Goal: Task Accomplishment & Management: Manage account settings

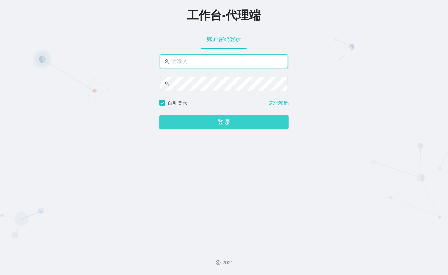
type input "xiaohei03"
click at [228, 123] on button "登 录" at bounding box center [223, 122] width 129 height 14
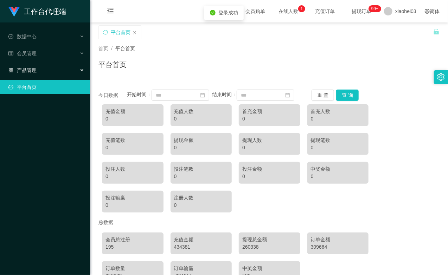
click at [44, 62] on ul "数据中心 会员管理 产品管理 平台首页" at bounding box center [45, 61] width 90 height 79
click at [46, 52] on div "会员管理" at bounding box center [45, 53] width 90 height 14
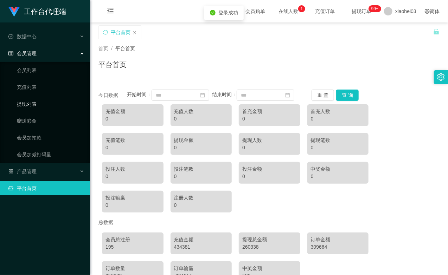
click at [42, 102] on link "提现列表" at bounding box center [50, 104] width 67 height 14
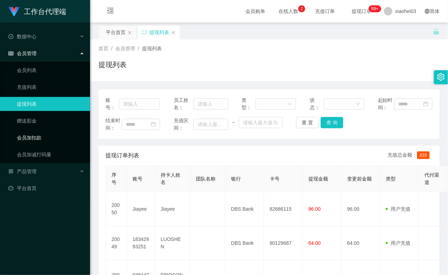
click at [56, 134] on link "会员加扣款" at bounding box center [50, 138] width 67 height 14
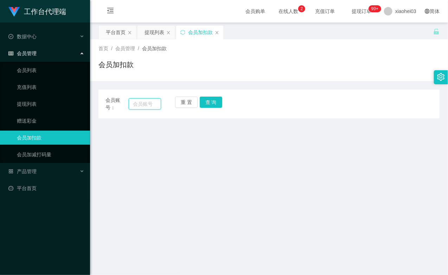
click at [141, 105] on input "text" at bounding box center [145, 103] width 32 height 11
paste input "18342993251"
type input "18342993251"
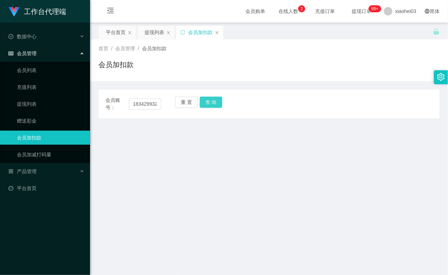
click at [208, 104] on button "查 询" at bounding box center [211, 102] width 22 height 11
click at [208, 104] on div "重 置 查 询" at bounding box center [203, 104] width 56 height 15
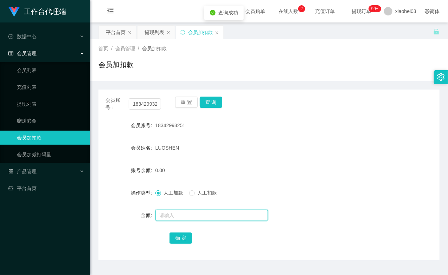
click at [178, 212] on input "text" at bounding box center [211, 215] width 112 height 11
type input "15"
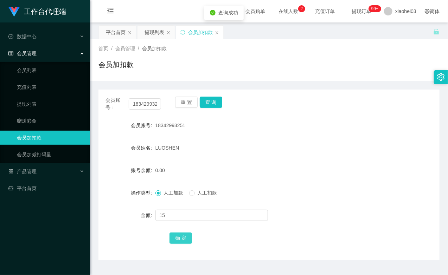
click at [180, 235] on button "确 定" at bounding box center [180, 238] width 22 height 11
click at [256, 167] on div "15.00" at bounding box center [254, 170] width 199 height 14
click at [153, 106] on input "18342993251" at bounding box center [145, 103] width 32 height 11
paste input "jiayee"
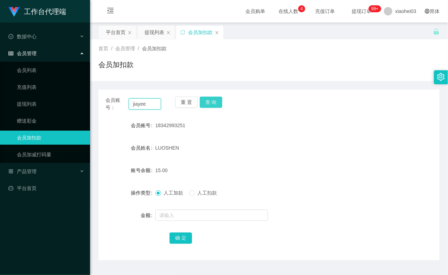
type input "jiayee"
click at [204, 102] on button "查 询" at bounding box center [211, 102] width 22 height 11
click at [204, 102] on div "重 置 查 询" at bounding box center [203, 104] width 56 height 15
click at [176, 208] on div at bounding box center [254, 215] width 199 height 14
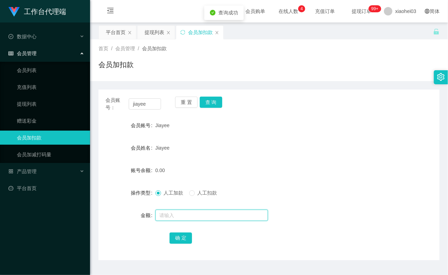
click at [175, 215] on input "text" at bounding box center [211, 215] width 112 height 11
type input "15"
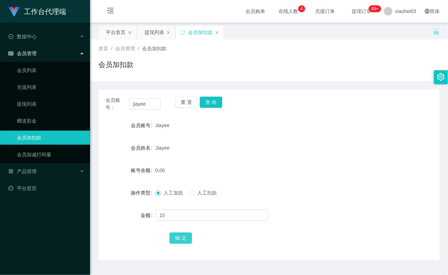
click at [182, 238] on button "确 定" at bounding box center [180, 238] width 22 height 11
click at [154, 106] on input "jiayee" at bounding box center [145, 103] width 32 height 11
click at [154, 105] on input "jiayee" at bounding box center [145, 103] width 32 height 11
paste input "qizhanfeifei"
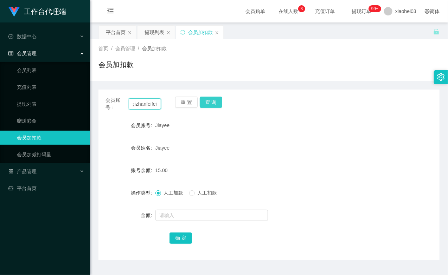
type input "qizhanfeifei"
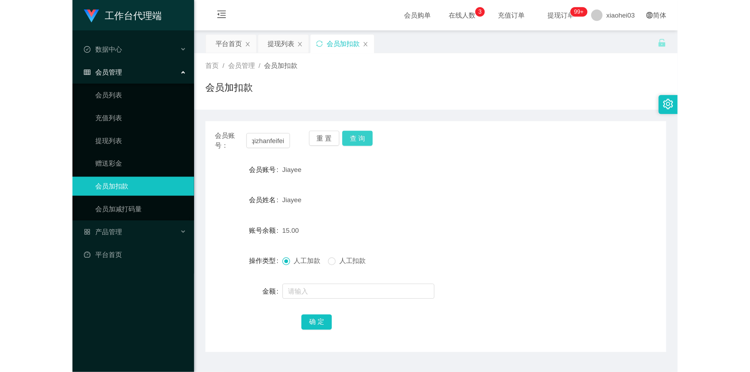
scroll to position [0, 0]
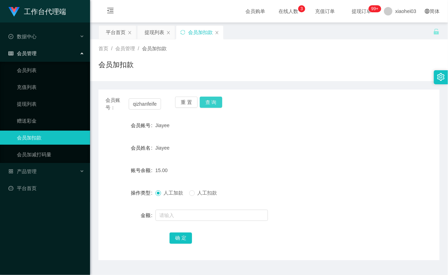
click at [213, 100] on button "查 询" at bounding box center [211, 102] width 22 height 11
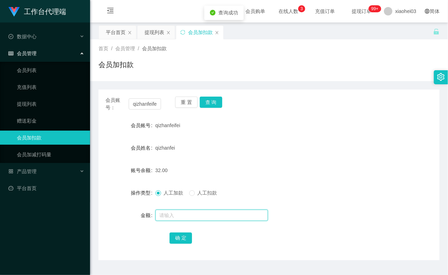
click at [183, 213] on input "text" at bounding box center [211, 215] width 112 height 11
type input "15"
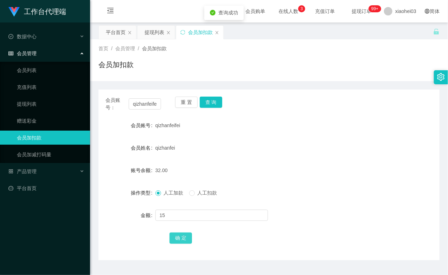
click at [186, 238] on button "确 定" at bounding box center [180, 238] width 22 height 11
click at [252, 160] on form "会员账号 qizhanfeifei 会员姓名 qizhanfei 账号余额 47.00 操作类型 人工加款 人工扣款 金额 确 定" at bounding box center [268, 181] width 341 height 127
click at [154, 106] on input "qizhanfeifei" at bounding box center [145, 103] width 32 height 11
paste input "daniel"
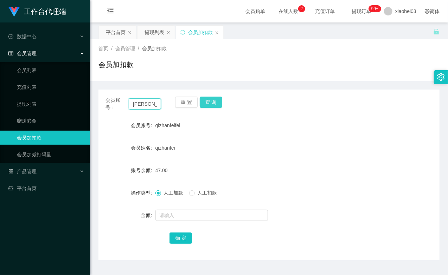
type input "daniel"
click at [214, 99] on button "查 询" at bounding box center [211, 102] width 22 height 11
click at [214, 99] on div "重 置 查 询" at bounding box center [203, 104] width 56 height 15
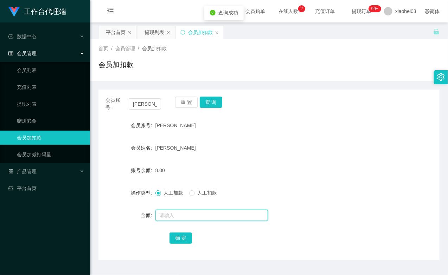
click at [206, 219] on input "text" at bounding box center [211, 215] width 112 height 11
type input "15"
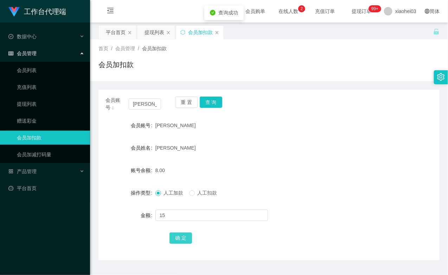
click at [189, 238] on button "确 定" at bounding box center [180, 238] width 22 height 11
click at [245, 168] on div "23.00" at bounding box center [254, 170] width 199 height 14
drag, startPoint x: 150, startPoint y: 96, endPoint x: 149, endPoint y: 103, distance: 6.5
click at [150, 97] on div "会员账号： daniel" at bounding box center [133, 104] width 56 height 15
click at [146, 105] on input "daniel" at bounding box center [145, 103] width 32 height 11
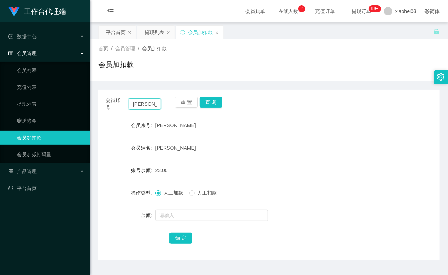
click at [146, 105] on input "daniel" at bounding box center [145, 103] width 32 height 11
paste input "93844749"
type input "93844749"
click at [215, 97] on button "查 询" at bounding box center [211, 102] width 22 height 11
click at [215, 97] on button "查 询" at bounding box center [215, 102] width 30 height 11
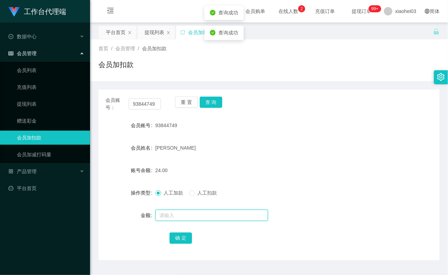
click at [173, 220] on input "text" at bounding box center [211, 215] width 112 height 11
type input "15"
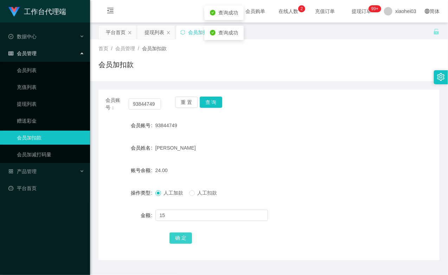
click at [181, 240] on button "确 定" at bounding box center [180, 238] width 22 height 11
click at [296, 149] on div "[PERSON_NAME]" at bounding box center [254, 148] width 199 height 14
click at [34, 105] on link "提现列表" at bounding box center [50, 104] width 67 height 14
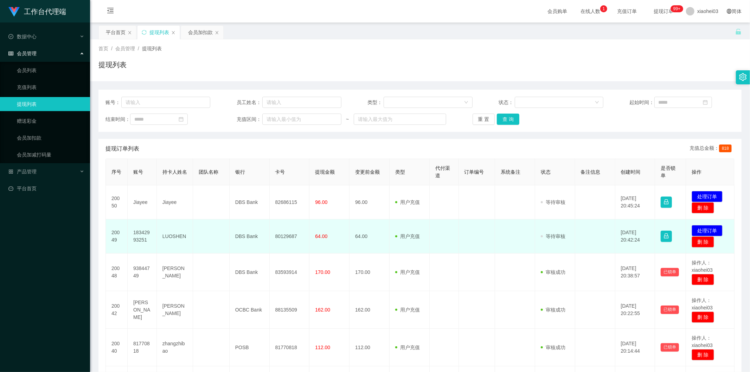
click at [183, 238] on td "LUOSHEN" at bounding box center [175, 236] width 36 height 34
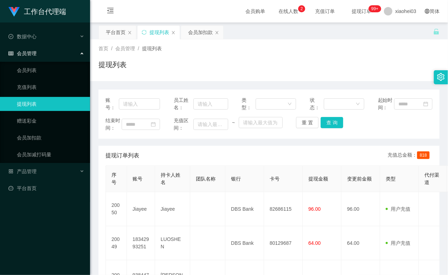
click at [244, 192] on th "银行" at bounding box center [244, 179] width 39 height 26
drag, startPoint x: 32, startPoint y: 128, endPoint x: 35, endPoint y: 141, distance: 13.0
click at [32, 128] on ul "会员列表 充值列表 提现列表 赠送彩金 会员加扣款 会员加减打码量" at bounding box center [45, 112] width 90 height 101
drag, startPoint x: 35, startPoint y: 141, endPoint x: 40, endPoint y: 140, distance: 4.8
click at [35, 141] on link "会员加扣款" at bounding box center [50, 138] width 67 height 14
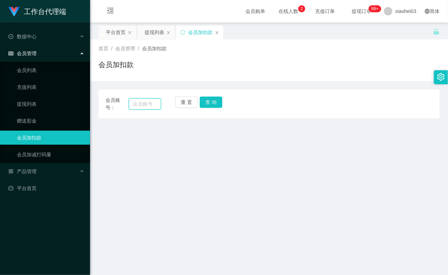
drag, startPoint x: 146, startPoint y: 108, endPoint x: 157, endPoint y: 108, distance: 12.0
click at [146, 108] on input "text" at bounding box center [145, 103] width 32 height 11
paste input "93844749"
type input "93844749"
click at [226, 109] on div "重 置 查 询" at bounding box center [203, 104] width 56 height 15
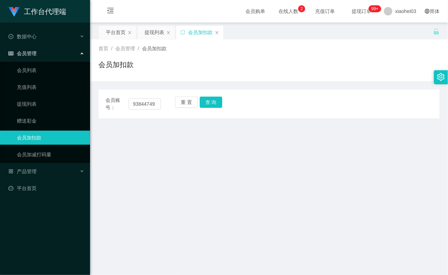
click at [223, 106] on div "重 置 查 询" at bounding box center [203, 104] width 56 height 15
click at [220, 104] on button "查 询" at bounding box center [211, 102] width 22 height 11
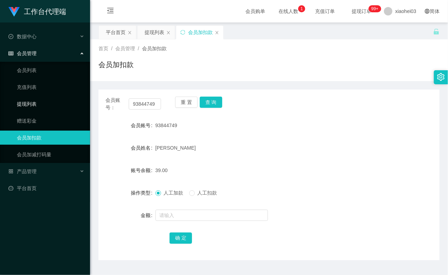
click at [31, 101] on link "提现列表" at bounding box center [50, 104] width 67 height 14
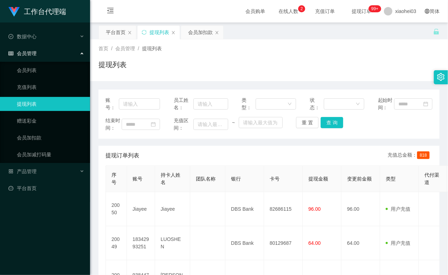
drag, startPoint x: 248, startPoint y: 205, endPoint x: 250, endPoint y: 195, distance: 10.1
click at [248, 192] on th "银行" at bounding box center [244, 179] width 39 height 26
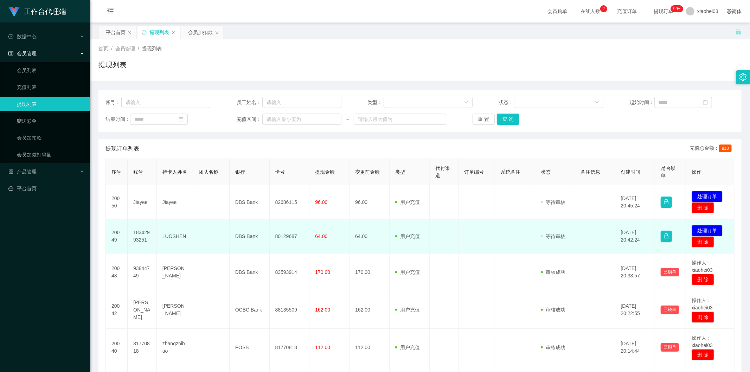
click at [131, 233] on td "18342993251" at bounding box center [142, 236] width 29 height 34
drag, startPoint x: 131, startPoint y: 233, endPoint x: 141, endPoint y: 231, distance: 9.7
click at [131, 233] on td "18342993251" at bounding box center [142, 236] width 29 height 34
click at [141, 231] on td "18342993251" at bounding box center [142, 236] width 29 height 34
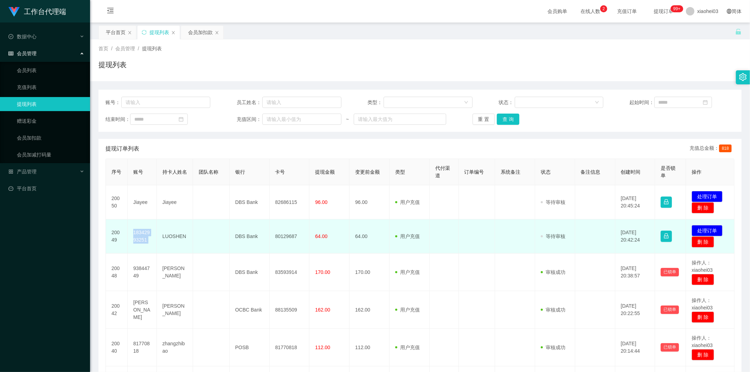
click at [141, 231] on td "18342993251" at bounding box center [142, 236] width 29 height 34
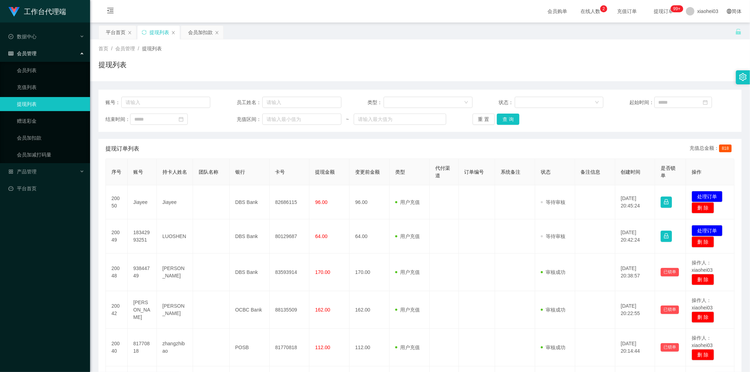
click at [138, 230] on td "18342993251" at bounding box center [142, 236] width 29 height 34
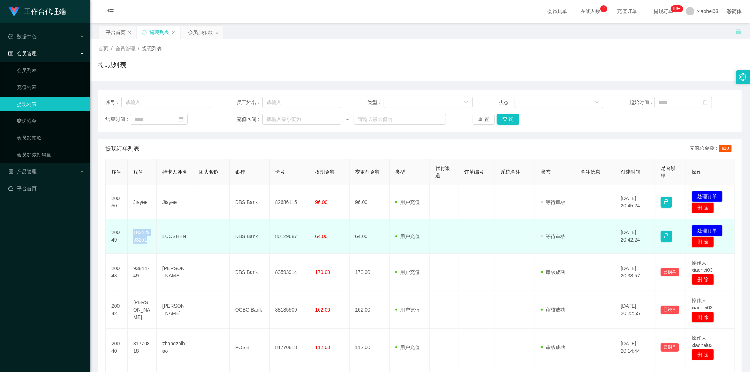
drag, startPoint x: 0, startPoint y: 0, endPoint x: 138, endPoint y: 230, distance: 268.1
click at [138, 230] on td "18342993251" at bounding box center [142, 236] width 29 height 34
copy td "18342993251"
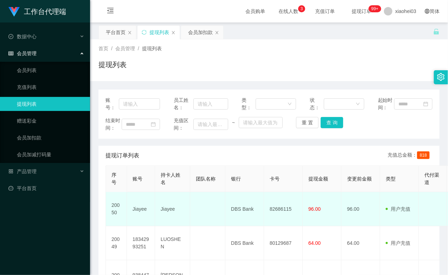
click at [141, 222] on td "Jiayee" at bounding box center [141, 209] width 28 height 34
copy td "Jiayee"
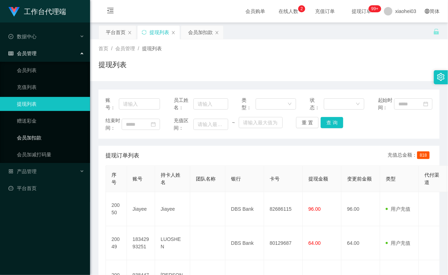
click at [55, 141] on link "会员加扣款" at bounding box center [50, 138] width 67 height 14
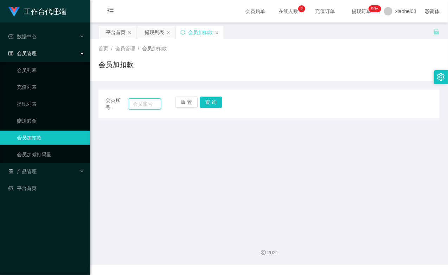
click at [157, 106] on input "text" at bounding box center [145, 103] width 32 height 11
paste input "yen123520"
type input "yen123520"
click at [211, 104] on button "查 询" at bounding box center [211, 102] width 22 height 11
click at [211, 104] on button "查 询" at bounding box center [215, 102] width 30 height 11
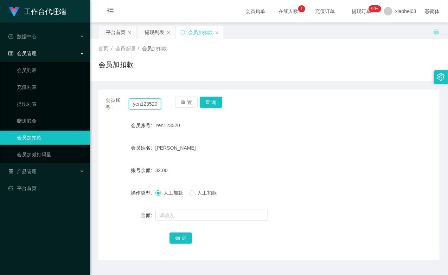
click at [136, 106] on input "yen123520" at bounding box center [145, 103] width 32 height 11
paste input "93844749"
type input "93844749"
click at [209, 101] on button "查 询" at bounding box center [211, 102] width 22 height 11
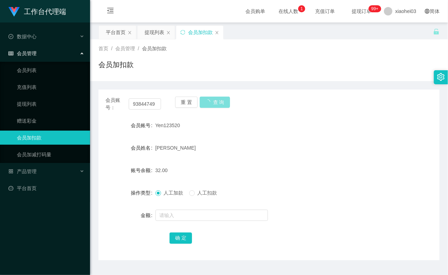
click at [209, 101] on button "查 询" at bounding box center [215, 102] width 30 height 11
click at [209, 101] on button "查 询" at bounding box center [211, 102] width 22 height 11
drag, startPoint x: 34, startPoint y: 100, endPoint x: 39, endPoint y: 63, distance: 37.6
click at [34, 100] on link "提现列表" at bounding box center [50, 104] width 67 height 14
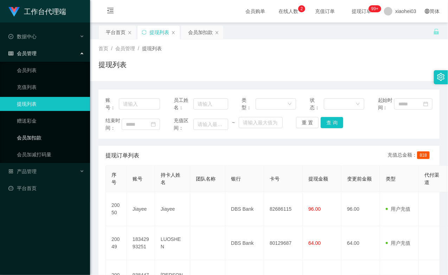
click at [61, 132] on link "会员加扣款" at bounding box center [50, 138] width 67 height 14
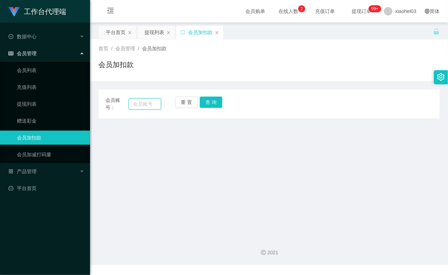
click at [141, 109] on input "text" at bounding box center [145, 103] width 32 height 11
paste input "18342993251"
type input "18342993251"
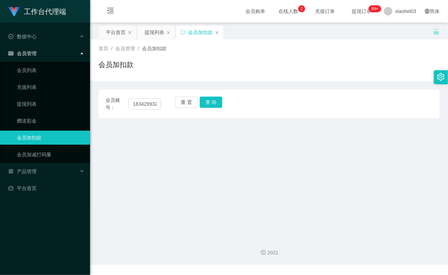
click at [211, 110] on div "重 置 查 询" at bounding box center [203, 104] width 56 height 15
click at [211, 104] on button "查 询" at bounding box center [211, 102] width 22 height 11
click at [211, 104] on div "重 置 查 询" at bounding box center [203, 104] width 56 height 15
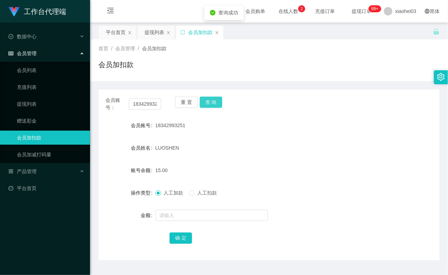
click at [212, 103] on button "查 询" at bounding box center [211, 102] width 22 height 11
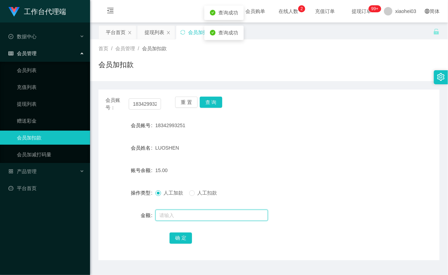
click at [188, 211] on input "text" at bounding box center [211, 215] width 112 height 11
type input "8"
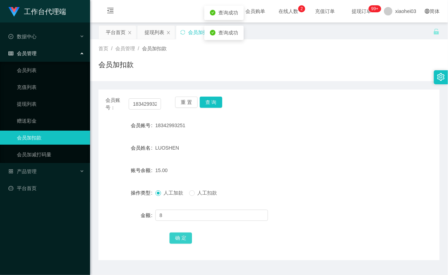
click at [182, 237] on button "确 定" at bounding box center [180, 238] width 22 height 11
click at [149, 108] on input "18342993251" at bounding box center [145, 103] width 32 height 11
paste input "qizhanfeifei"
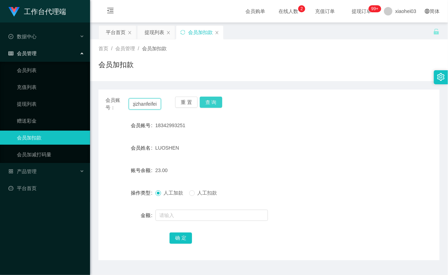
type input "qizhanfeifei"
click at [207, 104] on button "查 询" at bounding box center [211, 102] width 22 height 11
click at [207, 104] on div "重 置 查 询" at bounding box center [203, 104] width 56 height 15
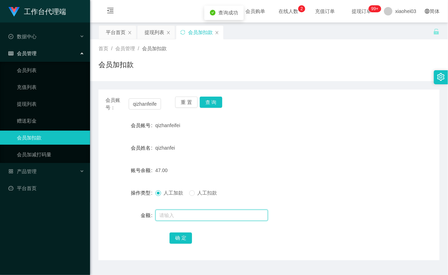
click at [191, 213] on input "text" at bounding box center [211, 215] width 112 height 11
type input "8"
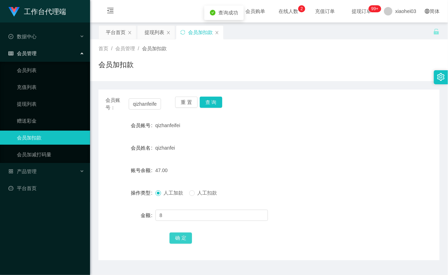
click at [180, 237] on button "确 定" at bounding box center [180, 238] width 22 height 11
click at [155, 109] on input "qizhanfeifei" at bounding box center [145, 103] width 32 height 11
paste input "daniel"
type input "daniel"
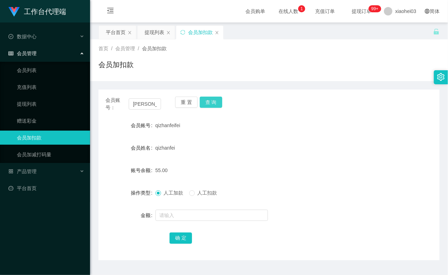
click at [204, 101] on button "查 询" at bounding box center [211, 102] width 22 height 11
click at [204, 101] on div "重 置 查 询" at bounding box center [203, 104] width 56 height 15
click at [204, 101] on button "查 询" at bounding box center [211, 102] width 22 height 11
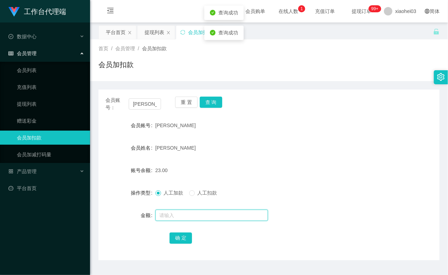
click at [176, 216] on input "text" at bounding box center [211, 215] width 112 height 11
type input "8"
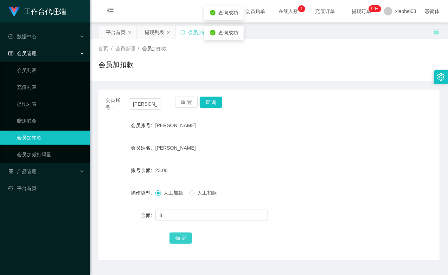
click at [178, 237] on button "确 定" at bounding box center [180, 238] width 22 height 11
click at [255, 174] on div "31.00" at bounding box center [254, 170] width 199 height 14
click at [138, 108] on input "daniel" at bounding box center [145, 103] width 32 height 11
paste input "93844749"
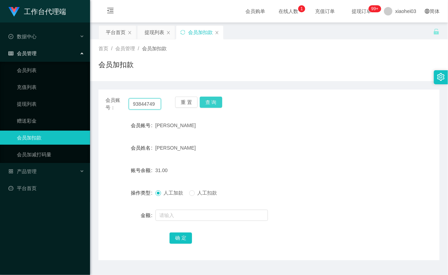
type input "93844749"
click at [215, 107] on button "查 询" at bounding box center [211, 102] width 22 height 11
click at [215, 106] on button "查 询" at bounding box center [211, 102] width 22 height 11
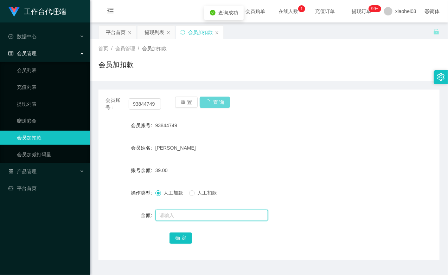
click at [194, 212] on input "text" at bounding box center [211, 215] width 112 height 11
type input "8"
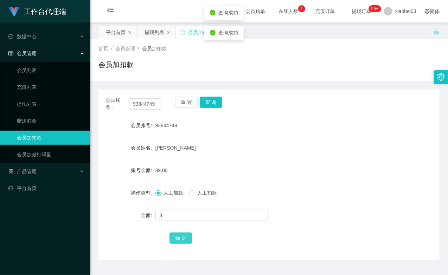
click at [183, 236] on button "确 定" at bounding box center [180, 238] width 22 height 11
click at [157, 100] on input "93844749" at bounding box center [145, 103] width 32 height 11
click at [155, 103] on input "93844749" at bounding box center [145, 103] width 32 height 11
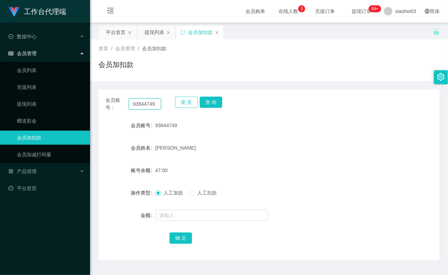
paste input "jiayee"
type input "jiayee"
click at [213, 103] on button "查 询" at bounding box center [211, 102] width 22 height 11
click at [213, 103] on div "重 置 查 询" at bounding box center [203, 104] width 56 height 15
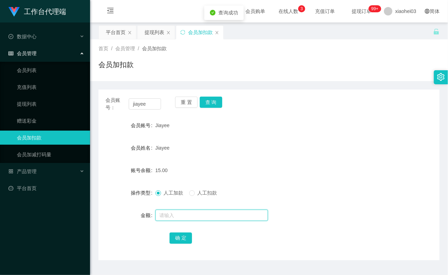
click at [191, 213] on input "text" at bounding box center [211, 215] width 112 height 11
type input "8"
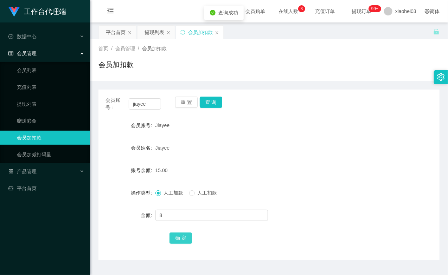
click at [181, 234] on button "确 定" at bounding box center [180, 238] width 22 height 11
click at [262, 151] on div "Jiayee" at bounding box center [254, 148] width 199 height 14
click at [139, 100] on input "jiayee" at bounding box center [145, 103] width 32 height 11
click at [214, 104] on button "查 询" at bounding box center [211, 102] width 22 height 11
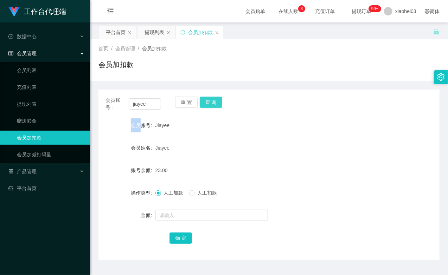
click at [214, 104] on div "重 置 查 询" at bounding box center [203, 104] width 56 height 15
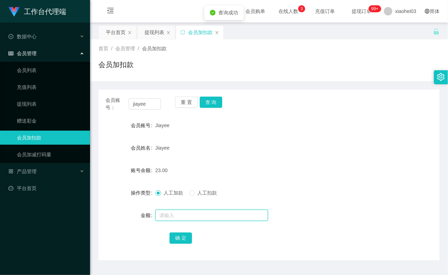
click at [185, 219] on input "text" at bounding box center [211, 215] width 112 height 11
type input "8"
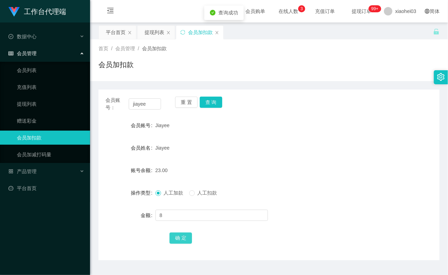
drag, startPoint x: 177, startPoint y: 233, endPoint x: 182, endPoint y: 227, distance: 7.5
click at [177, 233] on button "确 定" at bounding box center [180, 238] width 22 height 11
click at [292, 160] on form "会员账号 Jiayee 会员姓名 Jiayee 账号余额 23.00 操作类型 人工加款 人工扣款 金额 8 确 定" at bounding box center [268, 181] width 341 height 127
click at [148, 103] on input "jiayee" at bounding box center [145, 103] width 32 height 11
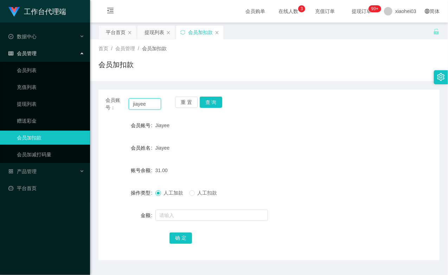
paste input "daniel"
type input "daniel"
click at [213, 103] on button "查 询" at bounding box center [211, 102] width 22 height 11
click at [208, 110] on div "重 置 查 询" at bounding box center [203, 104] width 56 height 15
click at [211, 101] on button "查 询" at bounding box center [211, 102] width 22 height 11
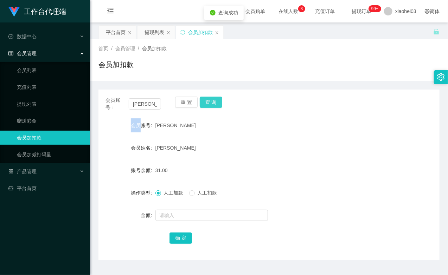
click at [211, 101] on div "重 置 查 询" at bounding box center [203, 104] width 56 height 15
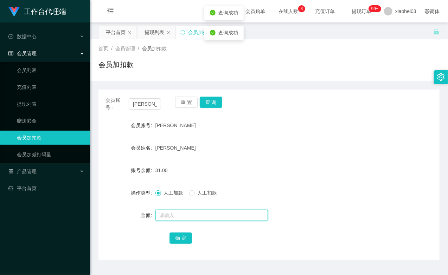
click at [174, 210] on input "text" at bounding box center [211, 215] width 112 height 11
type input "8"
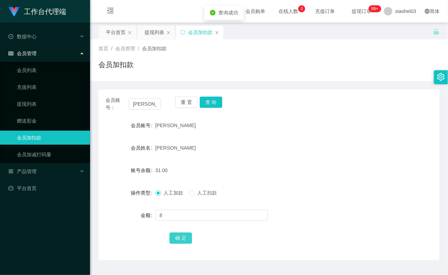
click at [180, 234] on button "确 定" at bounding box center [180, 238] width 22 height 11
click at [257, 153] on div "[PERSON_NAME]" at bounding box center [254, 148] width 199 height 14
click at [148, 105] on input "daniel" at bounding box center [145, 103] width 32 height 11
paste input "18342993251"
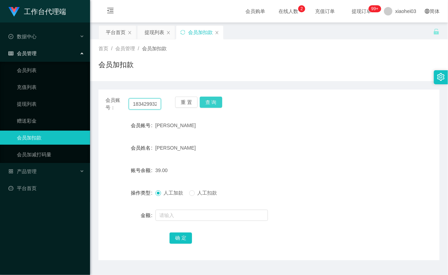
scroll to position [0, 5]
type input "18342993251"
click at [216, 104] on button "查 询" at bounding box center [211, 102] width 22 height 11
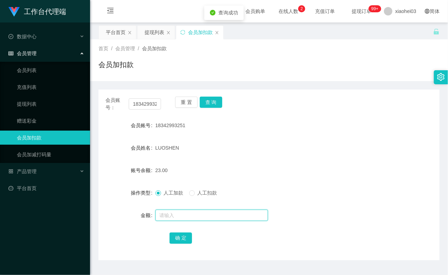
click at [185, 210] on input "text" at bounding box center [211, 215] width 112 height 11
type input "8"
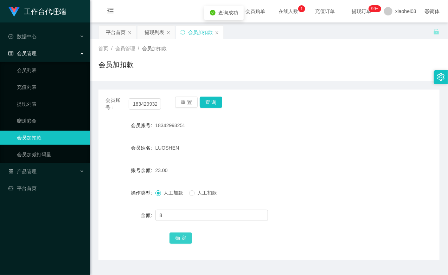
drag, startPoint x: 180, startPoint y: 237, endPoint x: 198, endPoint y: 225, distance: 21.3
click at [180, 237] on button "确 定" at bounding box center [180, 238] width 22 height 11
click at [246, 155] on form "会员账号 18342993251 会员姓名 LUOSHEN 账号余额 31.00 操作类型 人工加款 人工扣款 金额 确 定" at bounding box center [268, 181] width 341 height 127
click at [40, 105] on link "提现列表" at bounding box center [50, 104] width 67 height 14
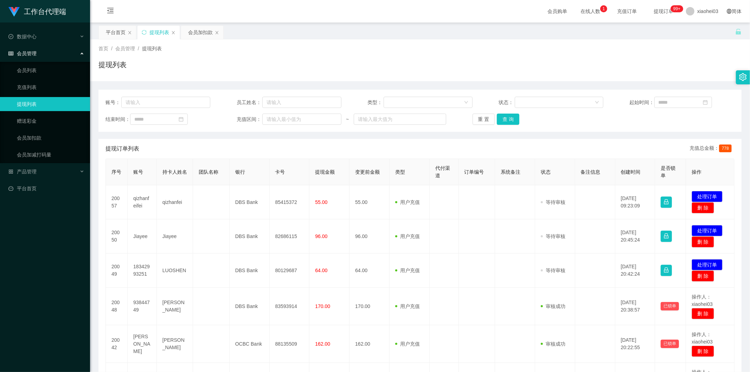
click at [339, 237] on td "96.00" at bounding box center [329, 236] width 40 height 34
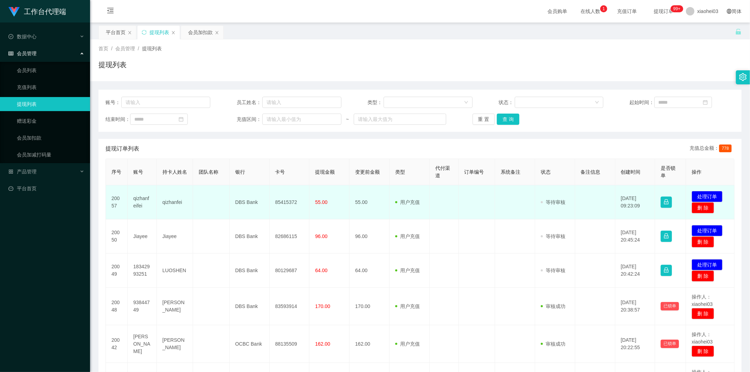
click at [137, 201] on td "qizhanfeifei" at bounding box center [142, 202] width 29 height 34
copy td "qizhanfeifei"
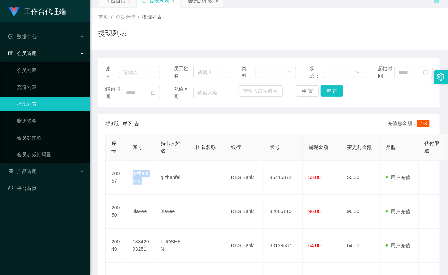
scroll to position [39, 0]
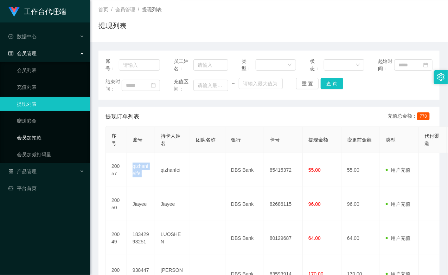
click at [34, 135] on link "会员加扣款" at bounding box center [50, 138] width 67 height 14
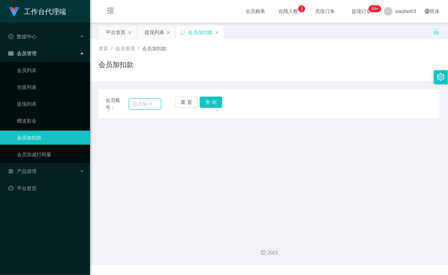
click at [143, 104] on input "text" at bounding box center [145, 103] width 32 height 11
paste input "qizhanfeifei"
type input "qizhanfeifei"
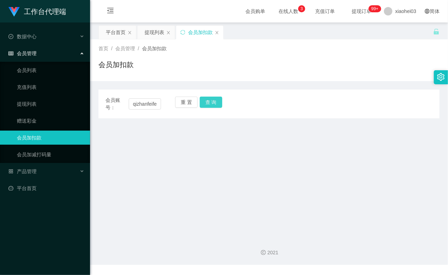
click at [209, 103] on button "查 询" at bounding box center [211, 102] width 22 height 11
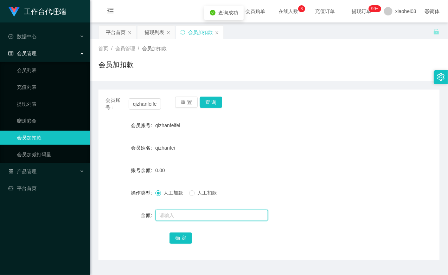
click at [177, 217] on input "text" at bounding box center [211, 215] width 112 height 11
type input "8"
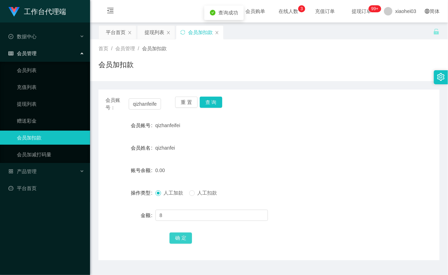
click at [174, 233] on button "确 定" at bounding box center [180, 238] width 22 height 11
click at [151, 99] on input "qizhanfeifei" at bounding box center [145, 103] width 32 height 11
paste input "93844749"
type input "93844749"
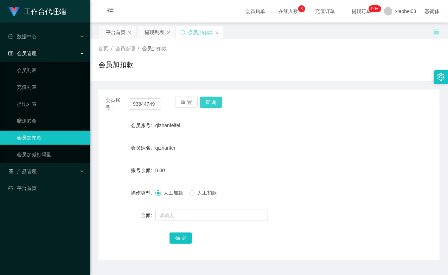
click at [208, 104] on button "查 询" at bounding box center [211, 102] width 22 height 11
click at [208, 104] on div "重 置 查 询" at bounding box center [203, 104] width 56 height 15
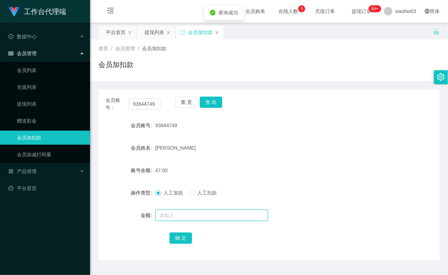
click at [193, 216] on input "text" at bounding box center [211, 215] width 112 height 11
type input "8"
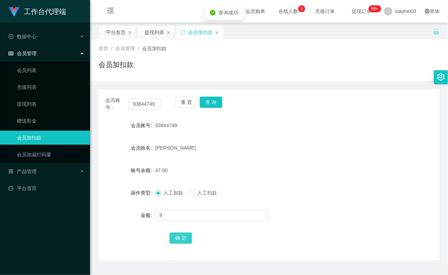
click at [185, 237] on button "确 定" at bounding box center [180, 238] width 22 height 11
drag, startPoint x: 183, startPoint y: 236, endPoint x: 221, endPoint y: 192, distance: 58.6
click at [183, 236] on button "确 定" at bounding box center [180, 238] width 22 height 11
click at [280, 109] on div "会员账号： 93844749 重 置 查 询" at bounding box center [268, 104] width 341 height 15
click at [22, 103] on link "提现列表" at bounding box center [50, 104] width 67 height 14
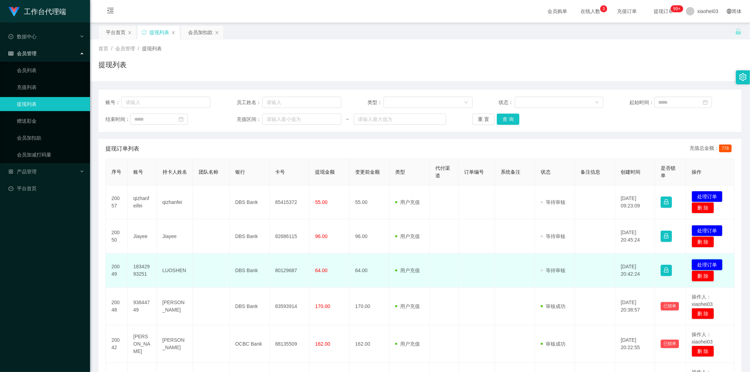
click at [697, 263] on button "处理订单" at bounding box center [706, 264] width 31 height 11
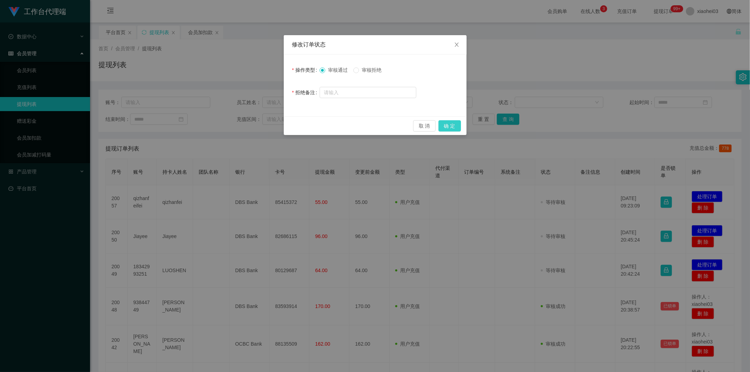
click at [453, 124] on button "确 定" at bounding box center [449, 125] width 22 height 11
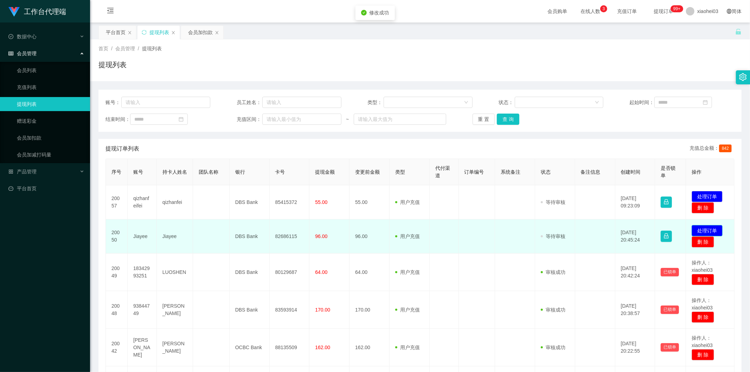
click at [705, 229] on button "处理订单" at bounding box center [706, 230] width 31 height 11
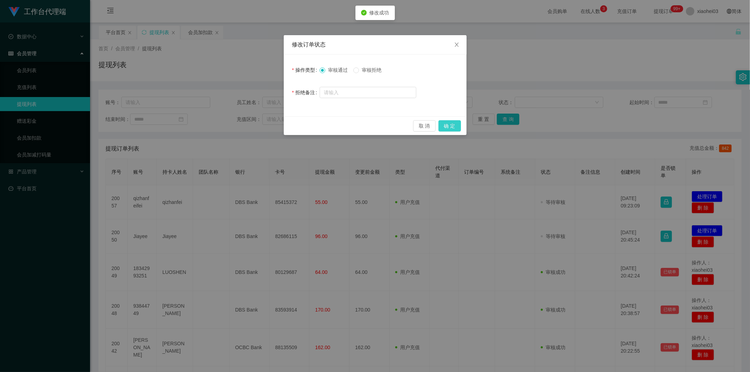
click at [448, 123] on button "确 定" at bounding box center [449, 125] width 22 height 11
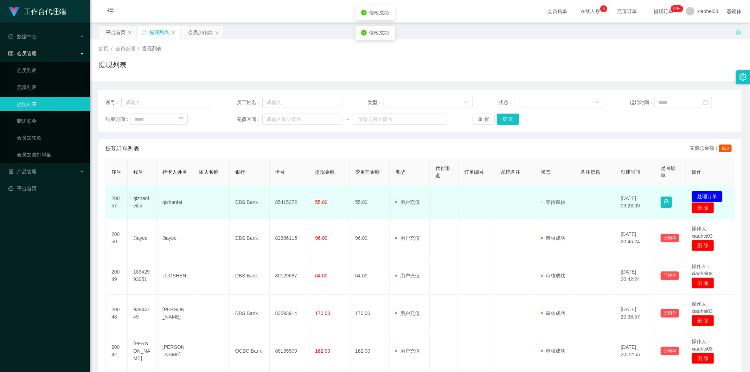
drag, startPoint x: 445, startPoint y: 217, endPoint x: 441, endPoint y: 213, distance: 5.5
click at [443, 215] on td at bounding box center [444, 202] width 29 height 34
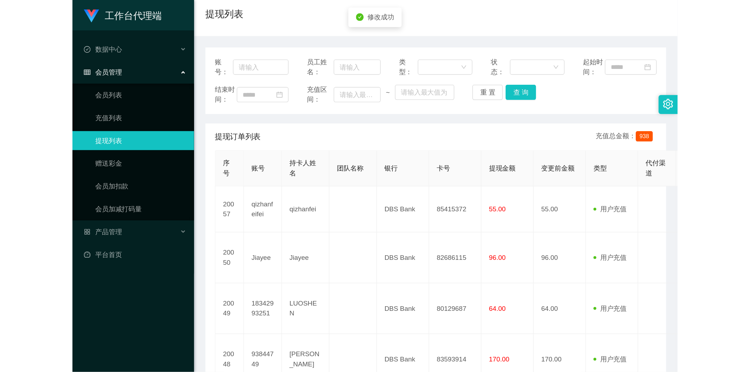
scroll to position [78, 0]
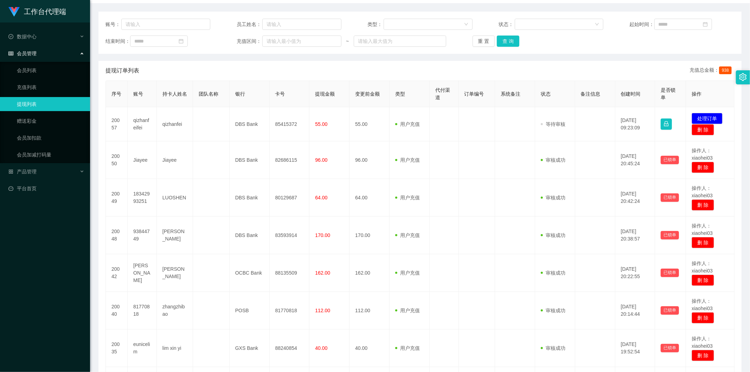
click at [473, 59] on div "账号： 员工姓名： 类型： 状态： 起始时间： 结束时间： 充值区间： ~ 重 置 查 询 提现订单列表 充值总金额： 938 序号 账号 持卡人姓名 团队名…" at bounding box center [419, 257] width 643 height 491
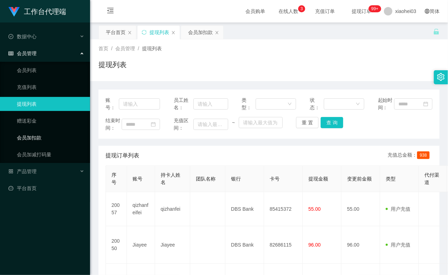
click at [46, 138] on link "会员加扣款" at bounding box center [50, 138] width 67 height 14
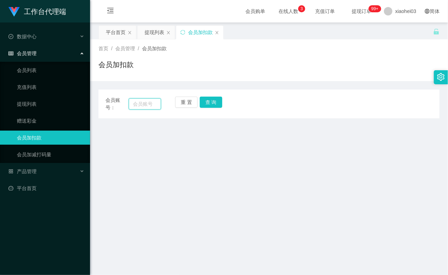
click at [143, 101] on input "text" at bounding box center [145, 103] width 32 height 11
paste input "18342993251"
type input "18342993251"
click at [215, 101] on button "查 询" at bounding box center [211, 102] width 22 height 11
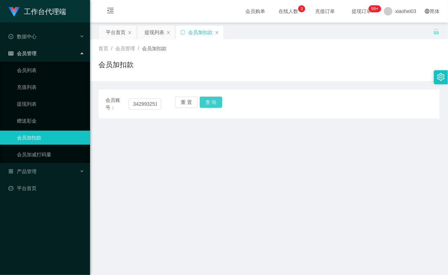
scroll to position [0, 0]
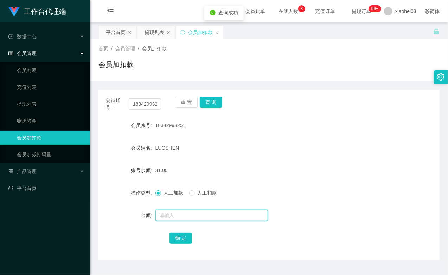
click at [170, 217] on input "text" at bounding box center [211, 215] width 112 height 11
type input "8"
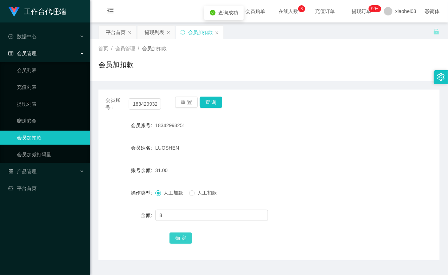
click at [183, 237] on button "确 定" at bounding box center [180, 238] width 22 height 11
click at [151, 102] on input "18342993251" at bounding box center [145, 103] width 32 height 11
paste input "[PERSON_NAME]"
type input "[PERSON_NAME]"
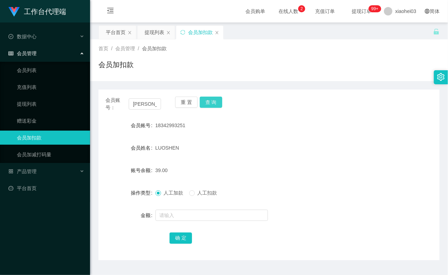
click at [208, 100] on button "查 询" at bounding box center [211, 102] width 22 height 11
drag, startPoint x: 208, startPoint y: 100, endPoint x: 215, endPoint y: 130, distance: 30.7
click at [208, 100] on div "重 置 查 询" at bounding box center [203, 104] width 56 height 15
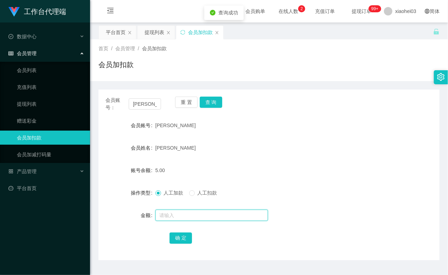
click at [208, 217] on input "text" at bounding box center [211, 215] width 112 height 11
type input "8"
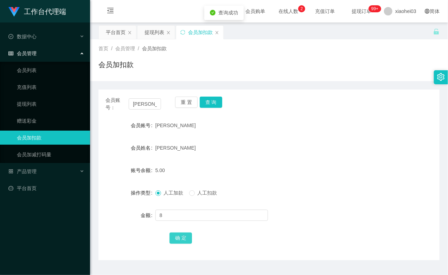
click at [183, 233] on button "确 定" at bounding box center [180, 238] width 22 height 11
click at [144, 107] on input "[PERSON_NAME]" at bounding box center [145, 103] width 32 height 11
paste input "jiayee"
type input "jiayee"
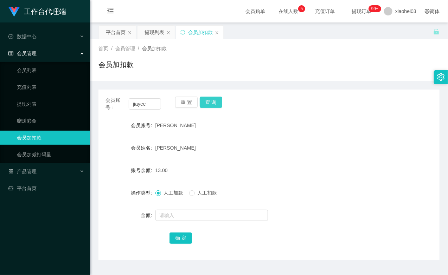
click at [205, 102] on button "查 询" at bounding box center [211, 102] width 22 height 11
click at [205, 102] on div "重 置 查 询" at bounding box center [203, 104] width 56 height 15
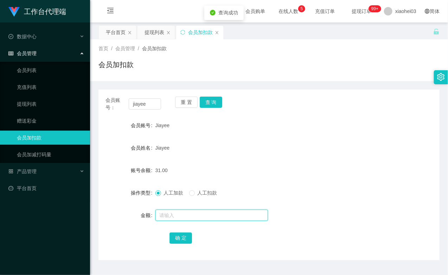
click at [188, 213] on input "text" at bounding box center [211, 215] width 112 height 11
type input "8"
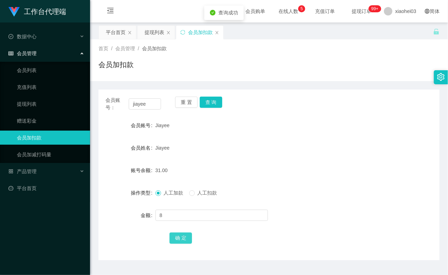
click at [177, 238] on button "确 定" at bounding box center [180, 238] width 22 height 11
click at [37, 101] on link "提现列表" at bounding box center [50, 104] width 67 height 14
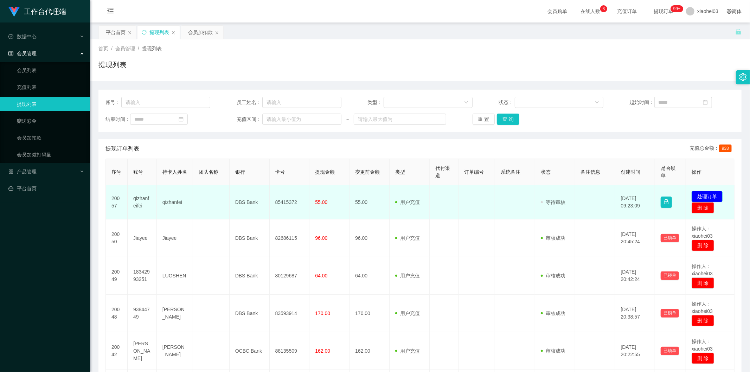
click at [702, 194] on button "处理订单" at bounding box center [706, 196] width 31 height 11
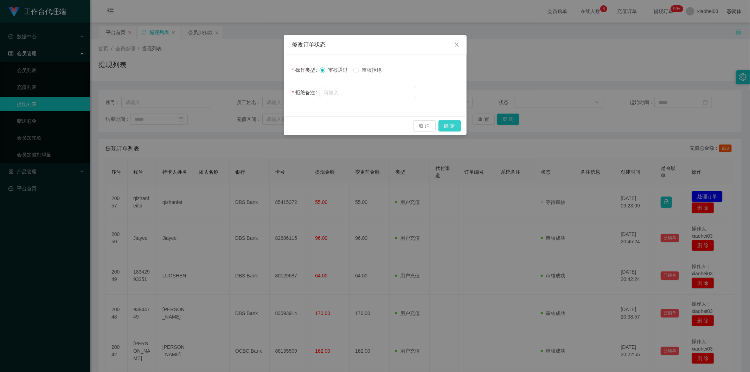
click at [450, 127] on button "确 定" at bounding box center [449, 125] width 22 height 11
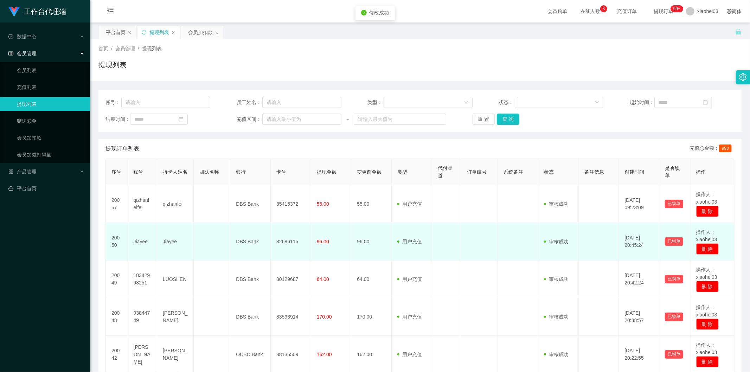
click at [432, 223] on td at bounding box center [446, 242] width 29 height 38
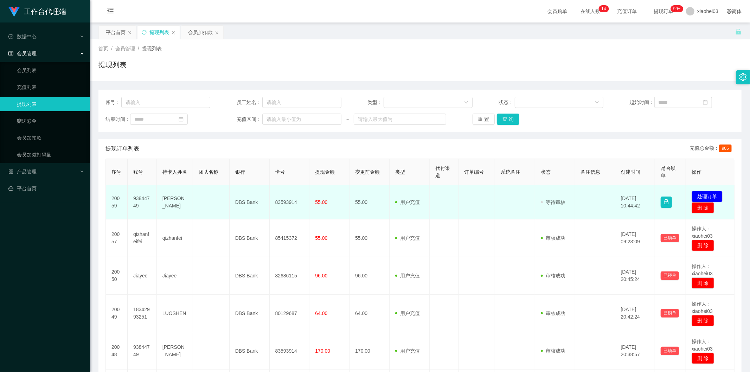
click at [144, 197] on td "93844749" at bounding box center [142, 202] width 29 height 34
copy td "93844749"
click at [338, 202] on td "55.00" at bounding box center [329, 202] width 40 height 34
click at [575, 192] on td at bounding box center [595, 202] width 40 height 34
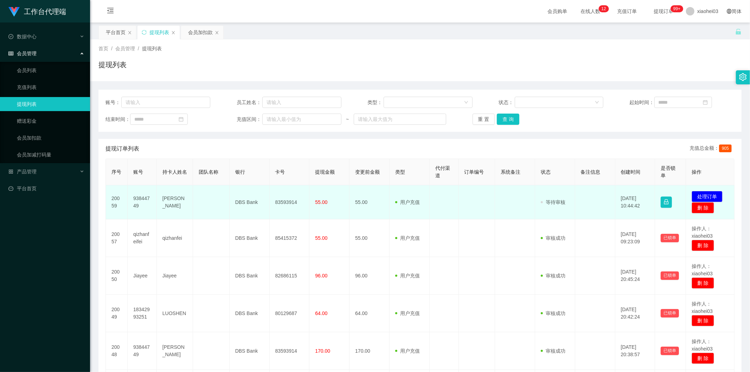
click at [147, 200] on td "93844749" at bounding box center [142, 202] width 29 height 34
copy td "93844749"
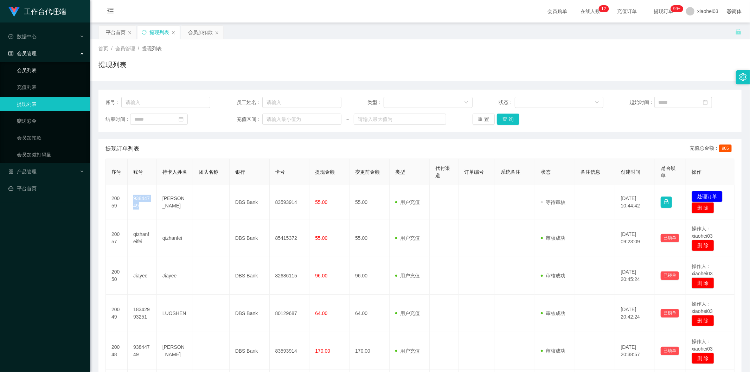
click at [46, 73] on link "会员列表" at bounding box center [50, 70] width 67 height 14
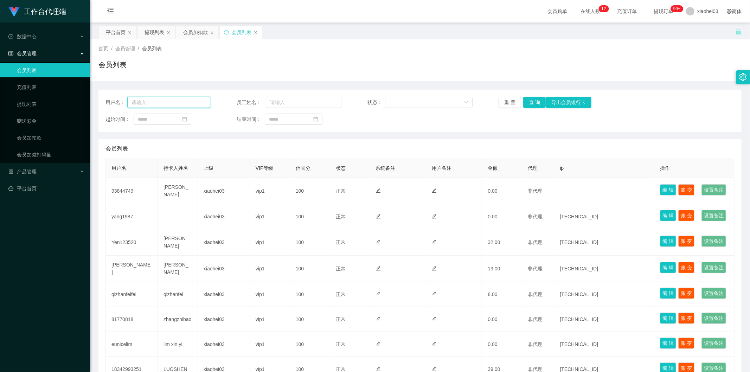
click at [153, 104] on input "text" at bounding box center [168, 102] width 83 height 11
paste input "93844749"
type input "93844749"
click at [534, 102] on button "查 询" at bounding box center [534, 102] width 22 height 11
click at [534, 102] on div "重 置 查 询 导出会员银行卡" at bounding box center [550, 102] width 105 height 11
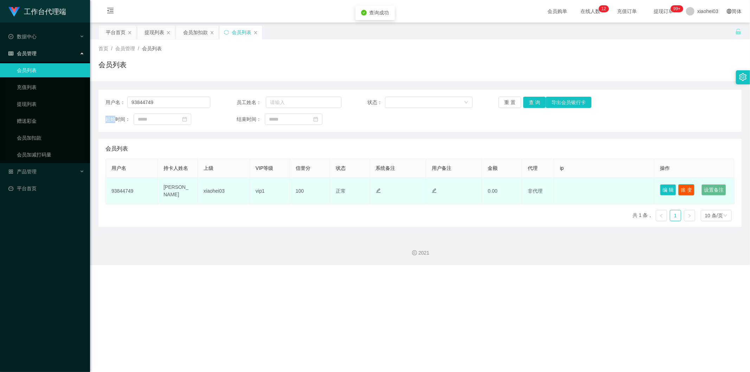
click at [686, 189] on button "账 变" at bounding box center [686, 189] width 16 height 11
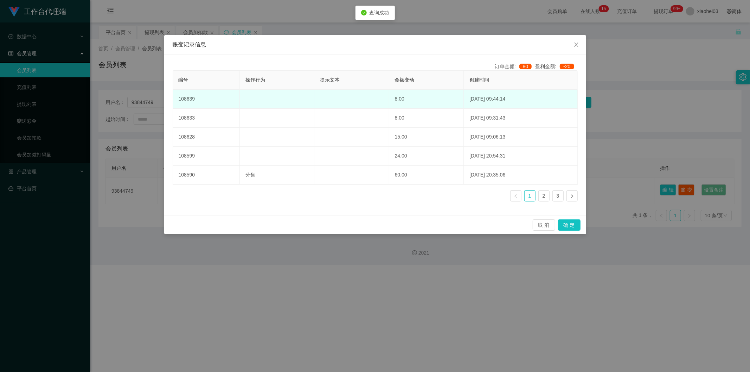
click at [401, 101] on td "8.00" at bounding box center [426, 99] width 75 height 19
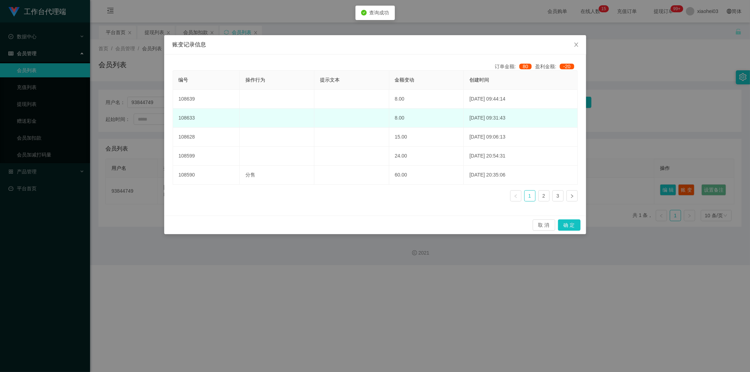
click at [394, 120] on td "8.00" at bounding box center [426, 118] width 75 height 19
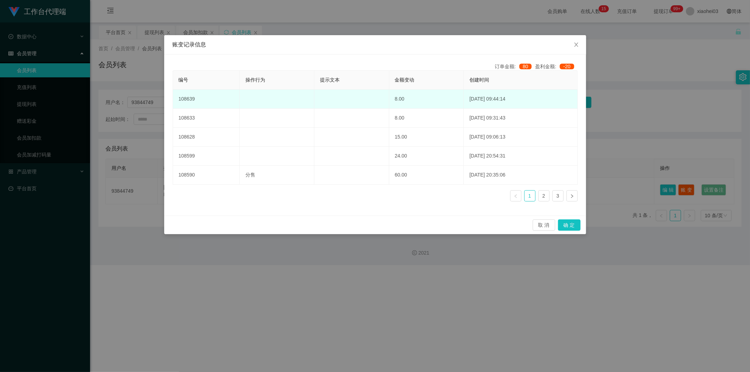
click at [405, 101] on td "8.00" at bounding box center [426, 99] width 75 height 19
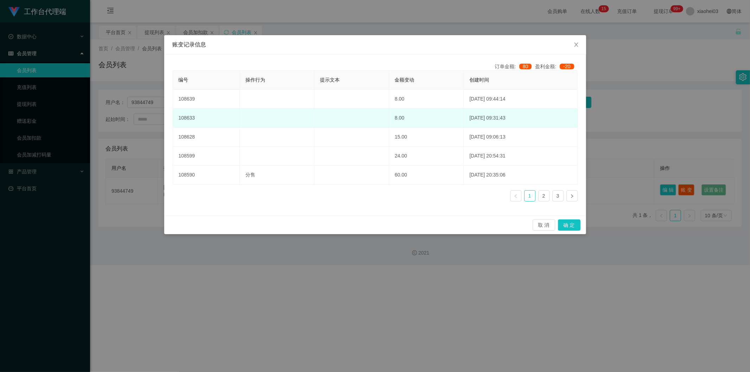
click at [394, 121] on td "8.00" at bounding box center [426, 118] width 75 height 19
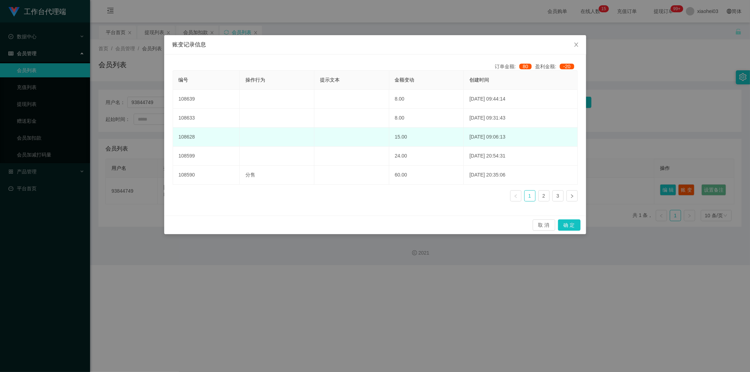
click at [392, 144] on td "15.00" at bounding box center [426, 137] width 75 height 19
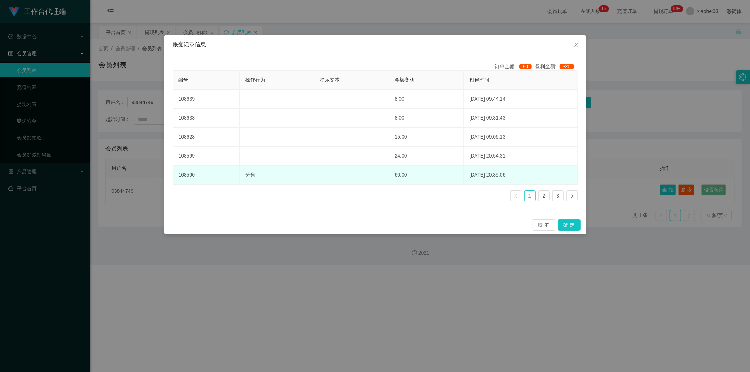
click at [389, 167] on td "60.00" at bounding box center [426, 175] width 75 height 19
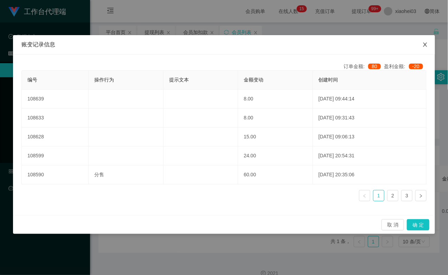
click at [421, 45] on span "Close" at bounding box center [425, 45] width 20 height 20
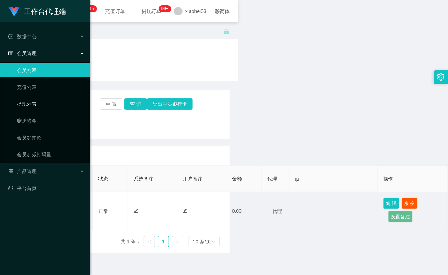
click at [21, 101] on link "提现列表" at bounding box center [50, 104] width 67 height 14
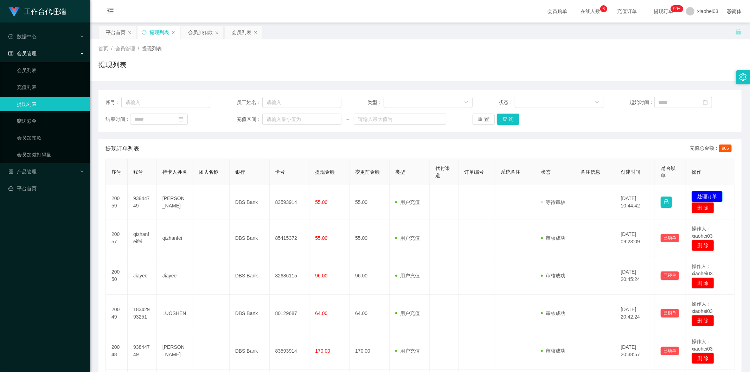
click at [710, 195] on button "处理订单" at bounding box center [706, 196] width 31 height 11
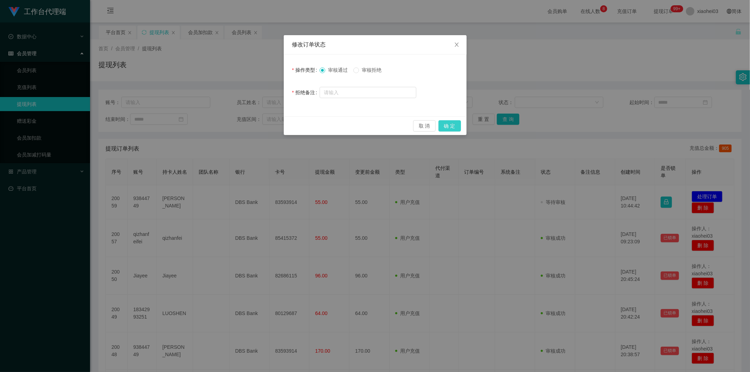
click at [451, 127] on button "确 定" at bounding box center [449, 125] width 22 height 11
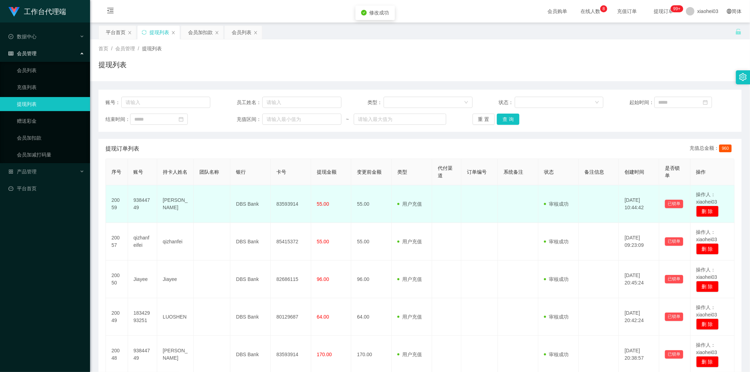
click at [439, 198] on td at bounding box center [446, 204] width 29 height 38
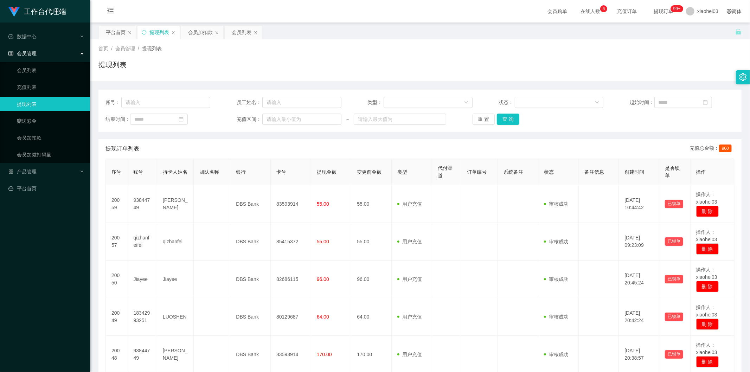
click at [391, 145] on div "提现订单列表 充值总金额： 960" at bounding box center [419, 149] width 629 height 20
click at [391, 64] on div "提现列表" at bounding box center [419, 67] width 643 height 16
click at [392, 57] on div "首页 / 会员管理 / 提现列表 / 提现列表" at bounding box center [419, 60] width 643 height 31
click at [392, 51] on div "首页 / 会员管理 / 提现列表 /" at bounding box center [419, 48] width 643 height 7
